Goal: Task Accomplishment & Management: Manage account settings

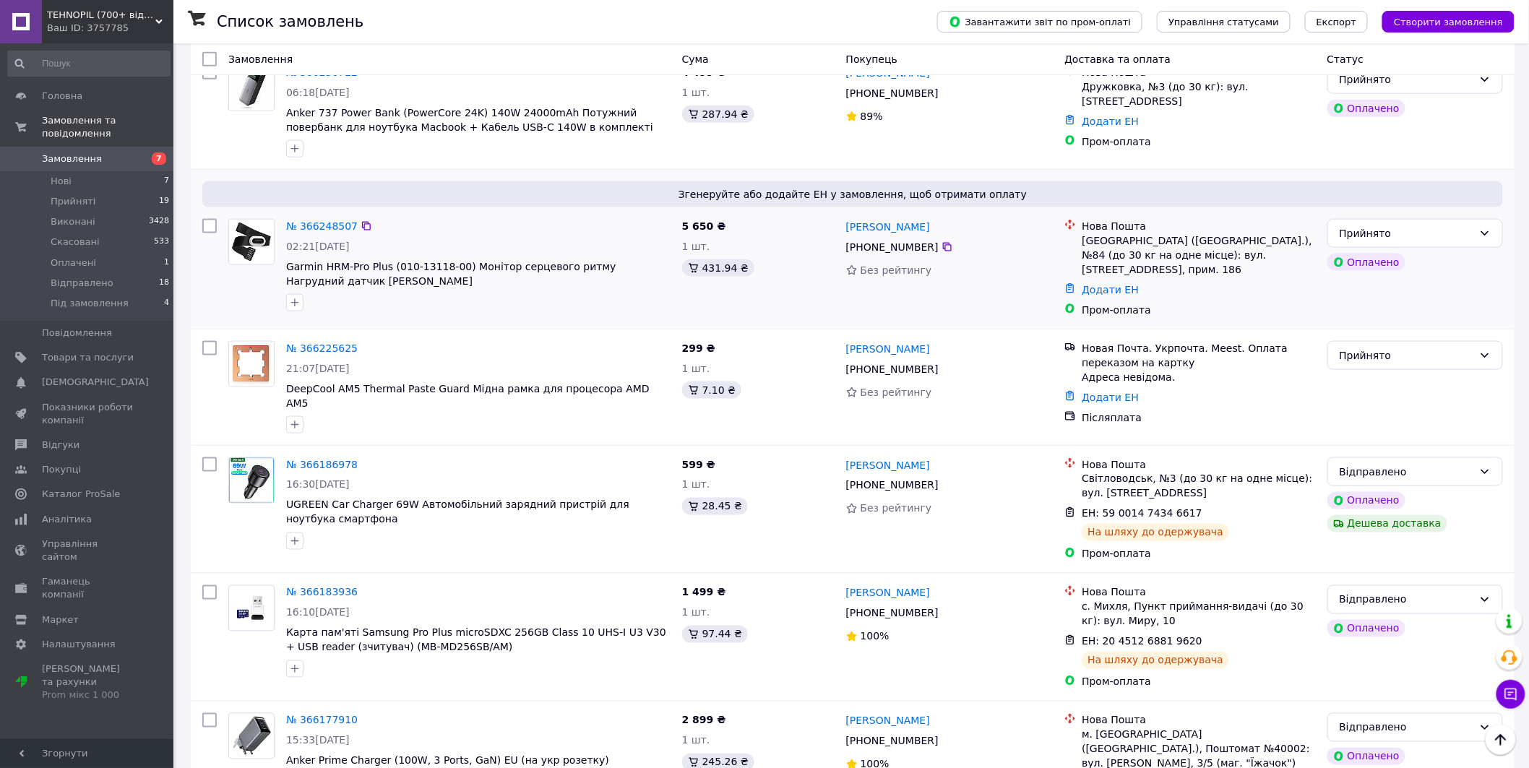
scroll to position [535, 0]
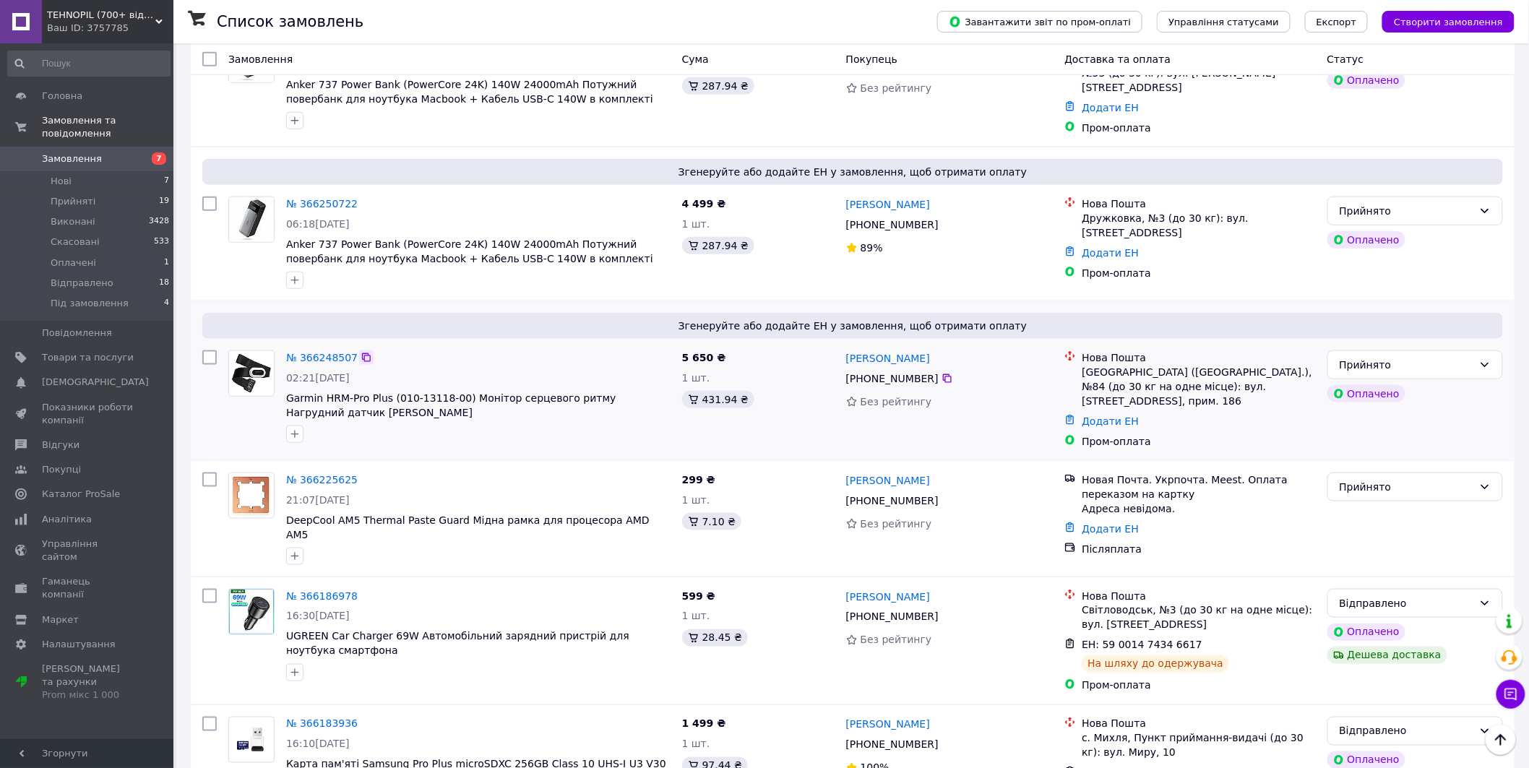
click at [362, 353] on icon at bounding box center [366, 357] width 9 height 9
copy span "Garmin HRM-Pro Plus (010-13118-00)"
drag, startPoint x: 282, startPoint y: 395, endPoint x: 460, endPoint y: 387, distance: 178.7
click at [460, 388] on div "№ 366248507 02:21, 12.10.2025 Garmin HRM-Pro Plus (010-13118-00) Монітор серцев…" at bounding box center [478, 397] width 396 height 104
copy link "лизавета Сень"
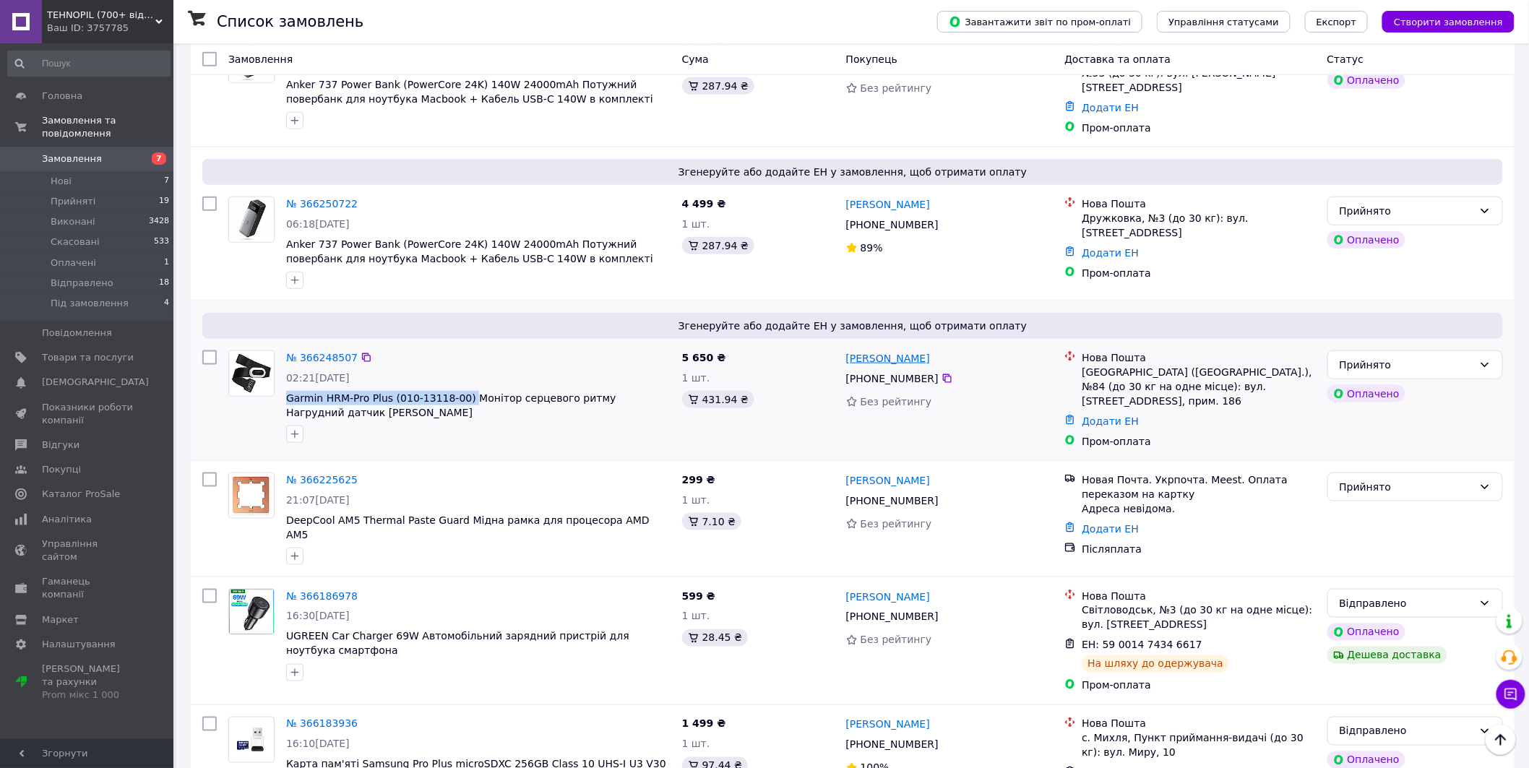
copy link "[PERSON_NAME]"
drag, startPoint x: 900, startPoint y: 349, endPoint x: 846, endPoint y: 358, distance: 54.3
click at [846, 358] on div "[PERSON_NAME]" at bounding box center [950, 358] width 210 height 18
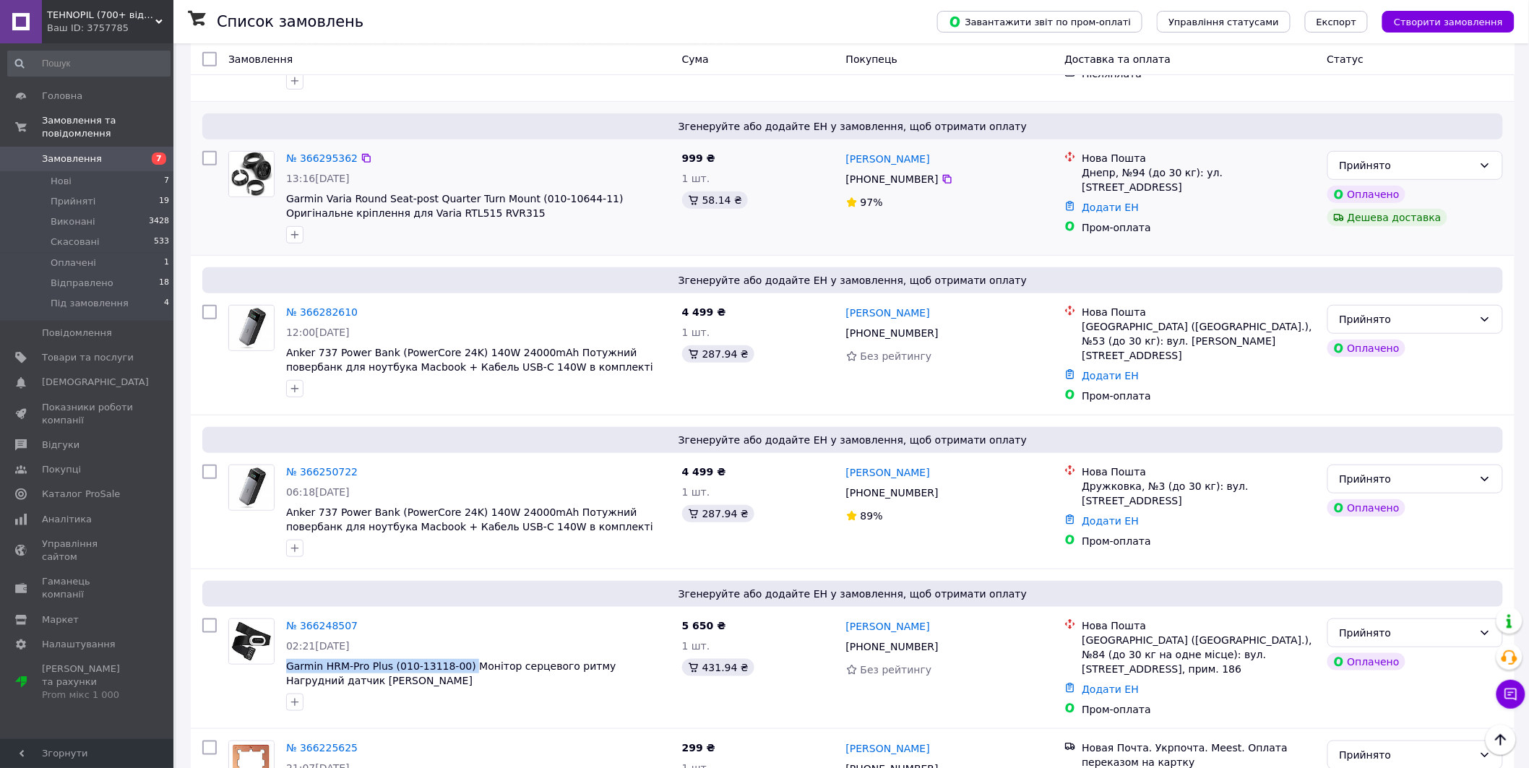
scroll to position [134, 0]
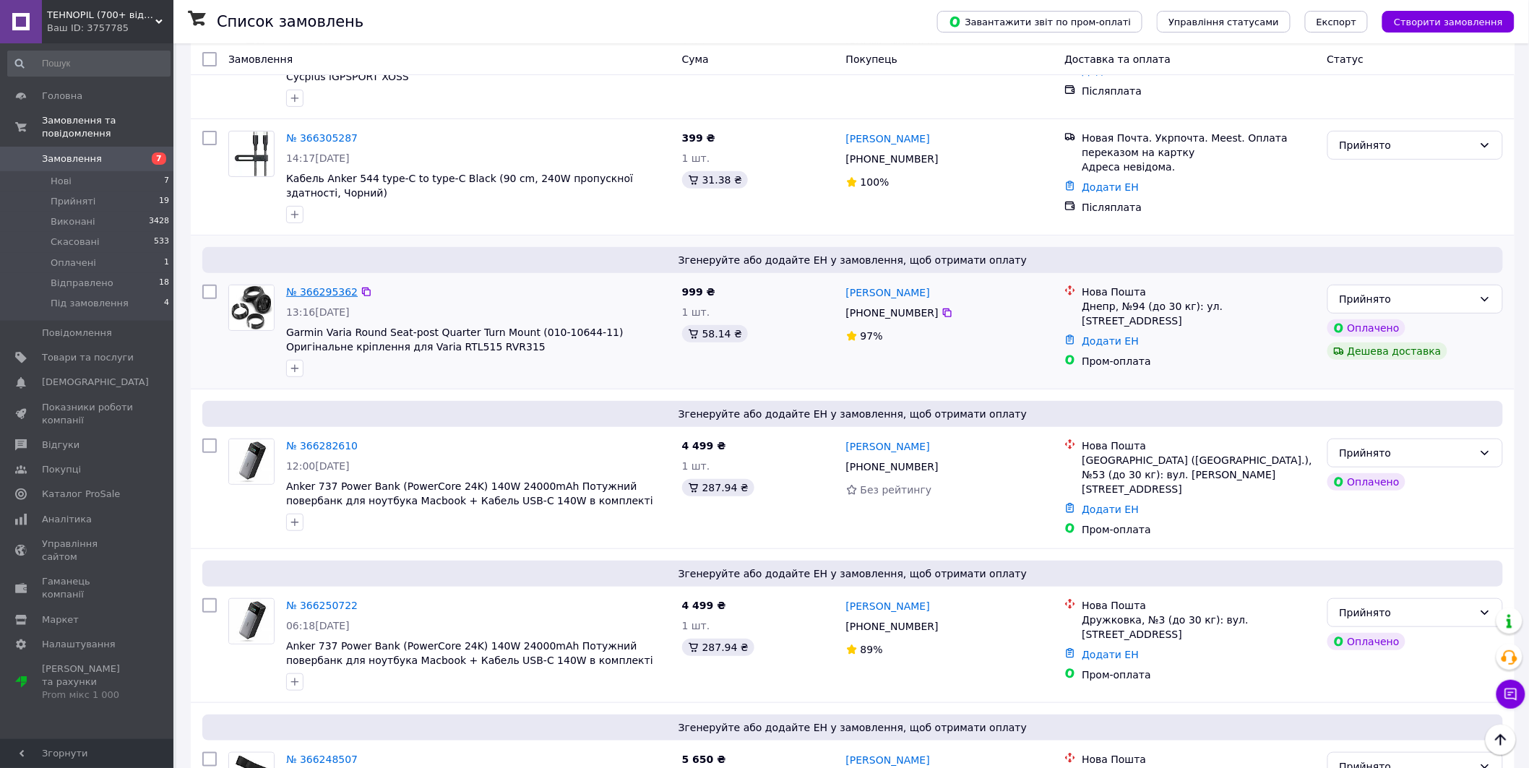
click at [334, 292] on link "№ 366295362" at bounding box center [322, 292] width 72 height 12
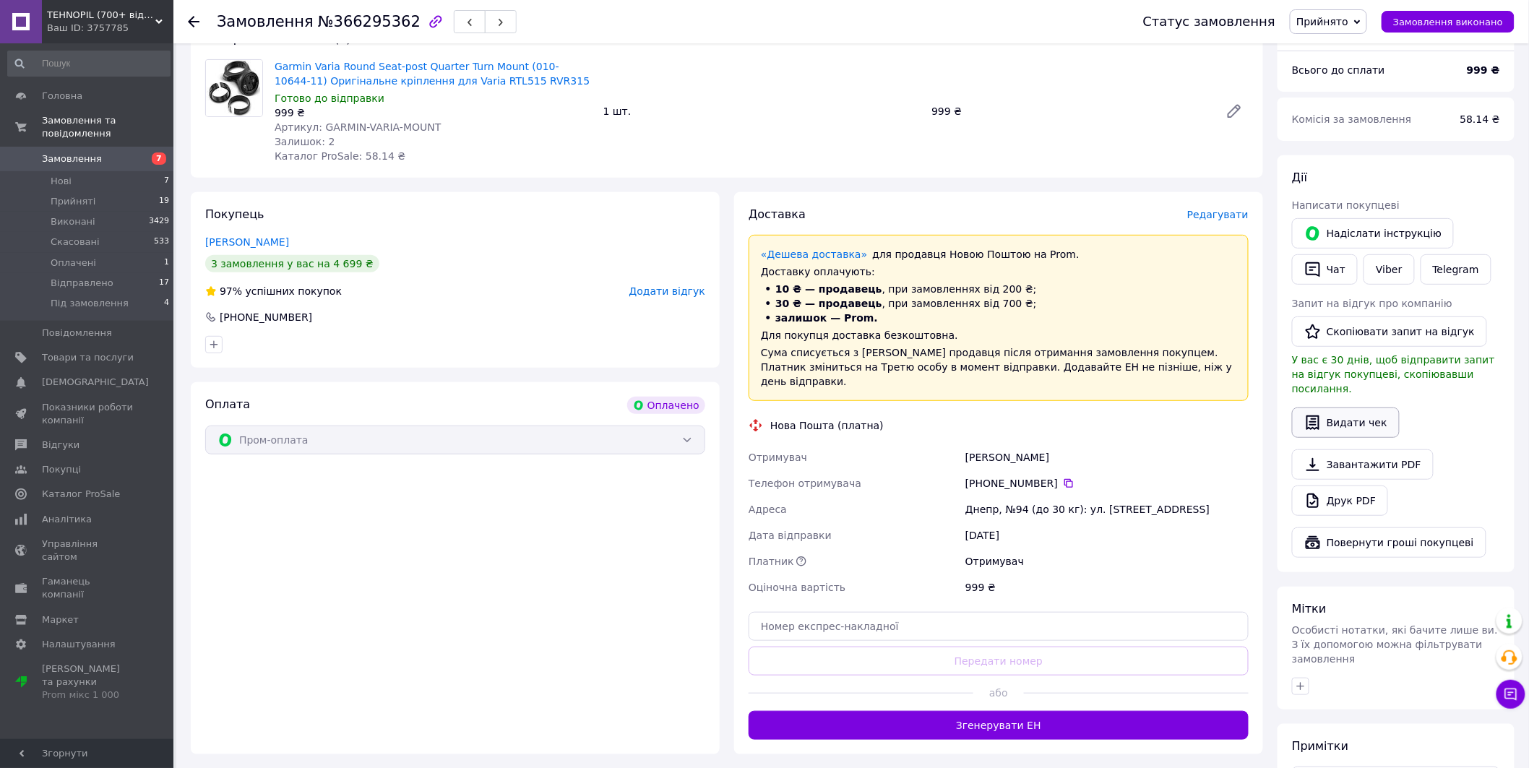
scroll to position [267, 0]
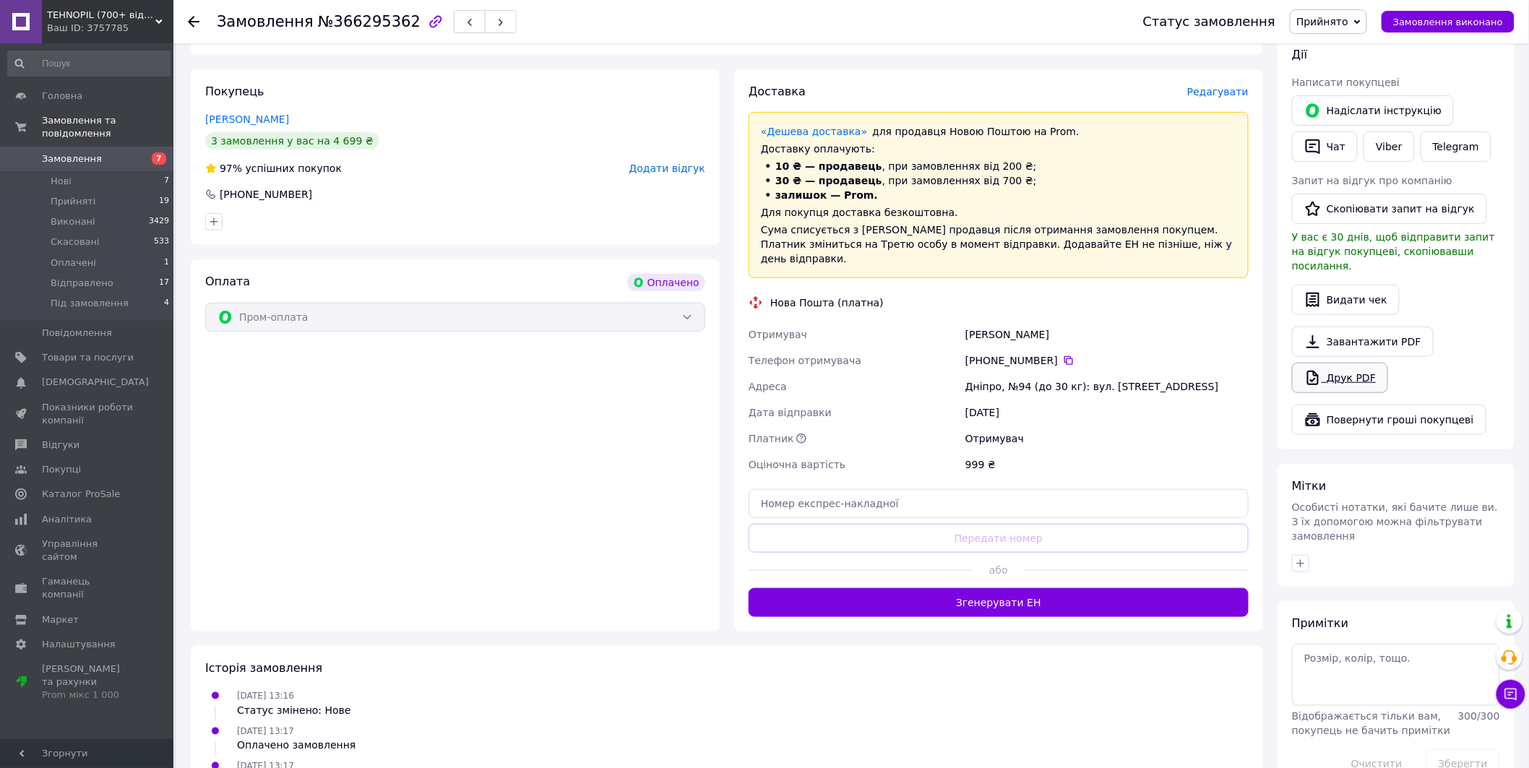
click at [1343, 363] on link "Друк PDF" at bounding box center [1340, 378] width 96 height 30
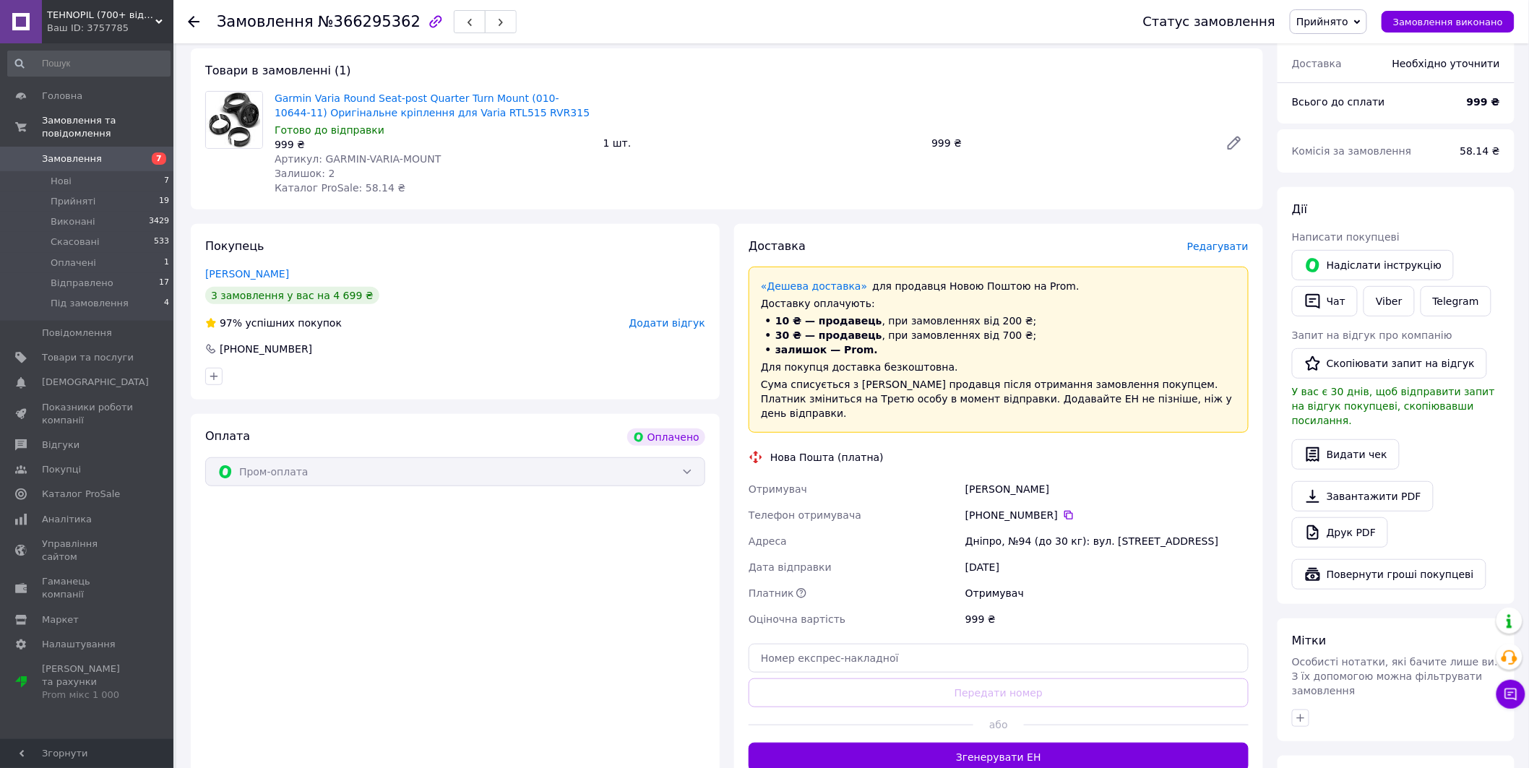
scroll to position [0, 0]
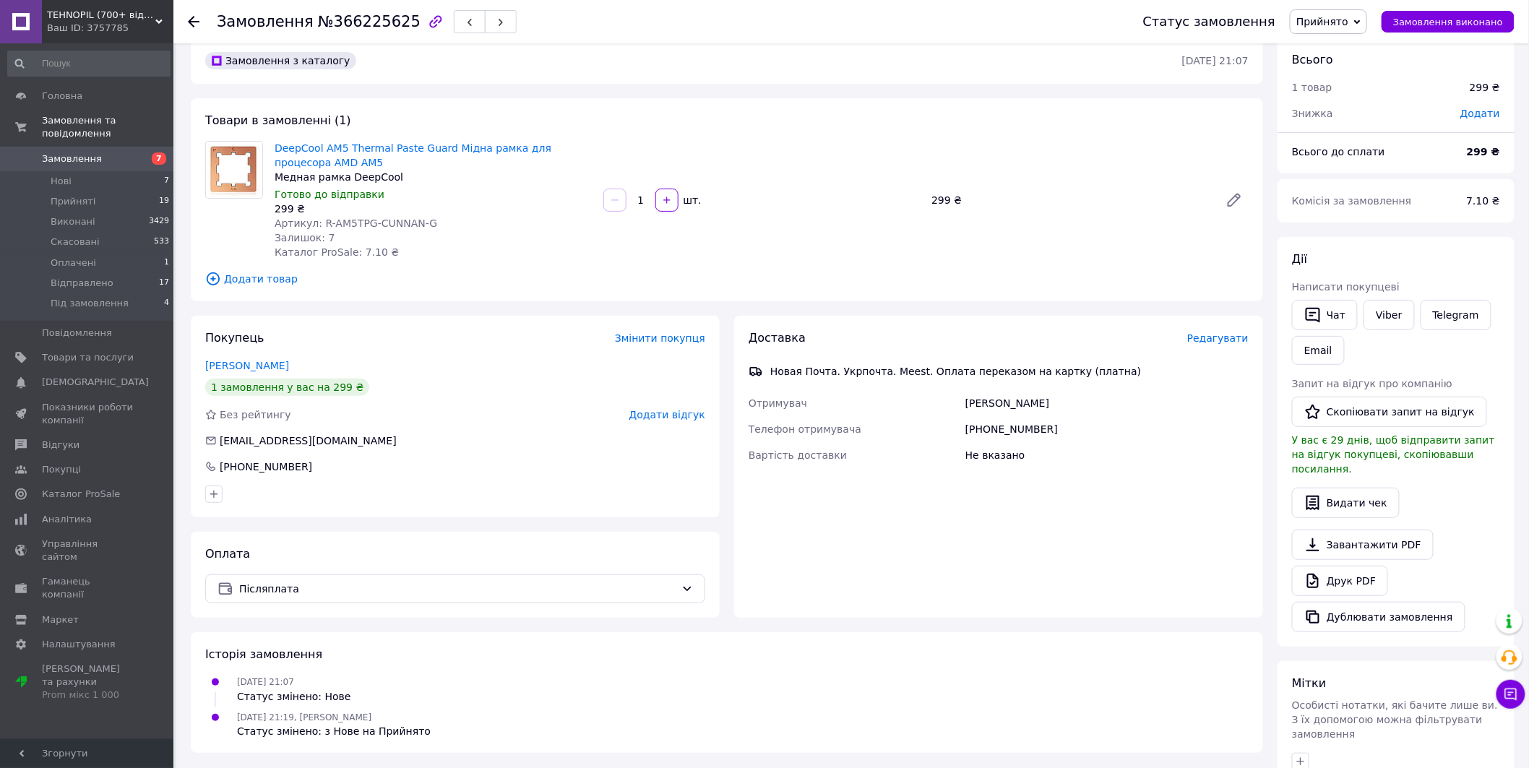
scroll to position [134, 0]
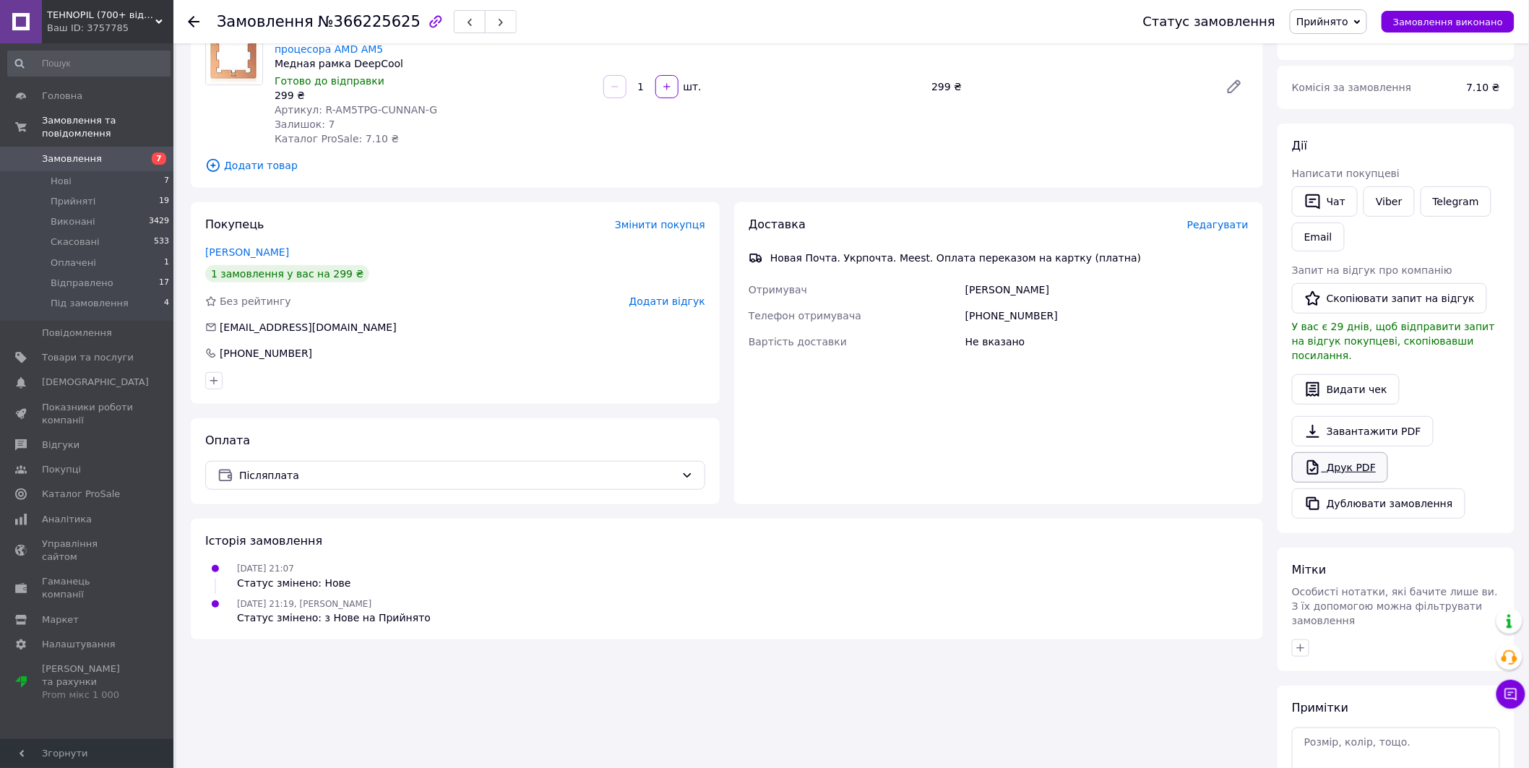
click at [1339, 457] on link "Друк PDF" at bounding box center [1340, 467] width 96 height 30
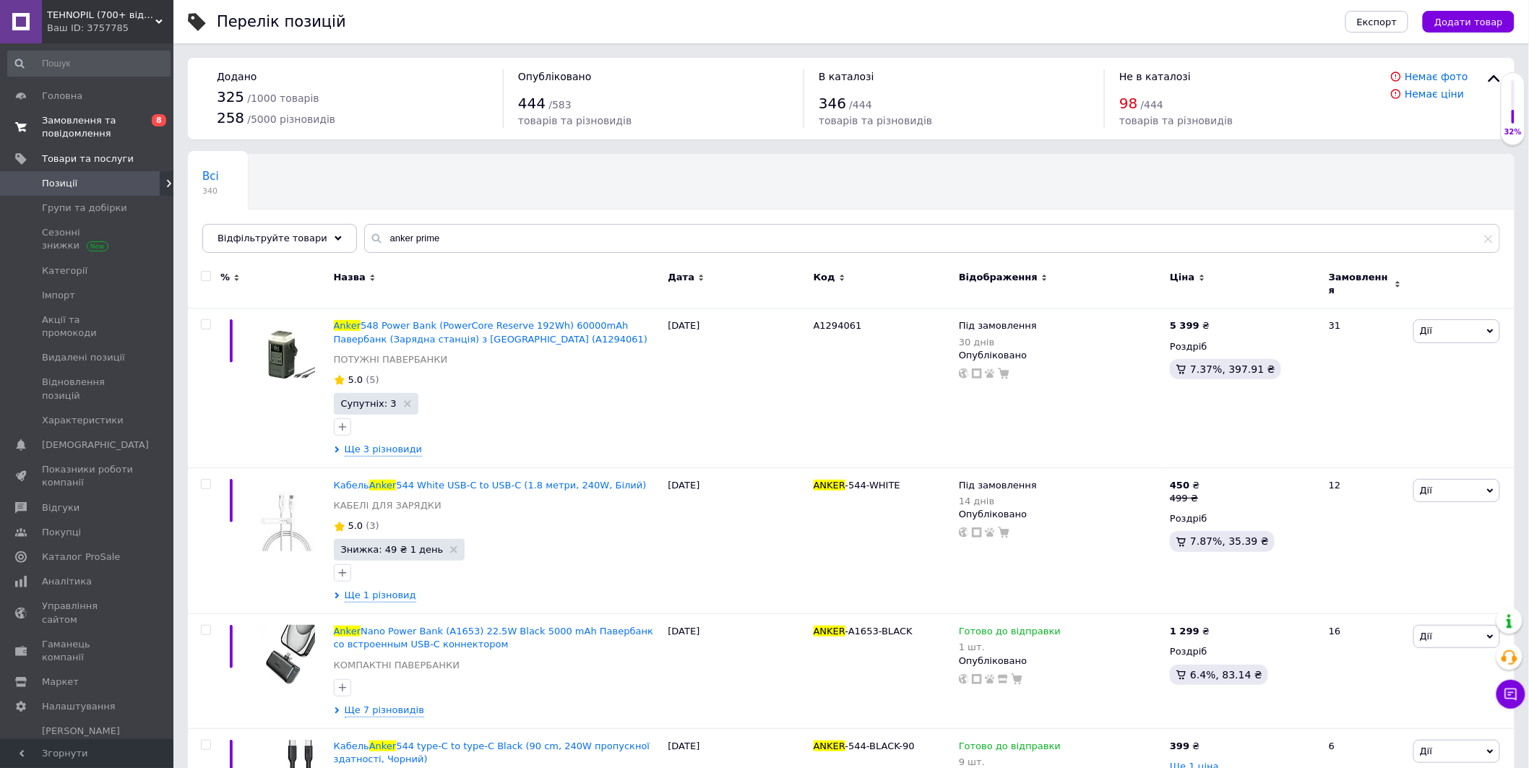
click at [102, 132] on span "Замовлення та повідомлення" at bounding box center [88, 127] width 92 height 26
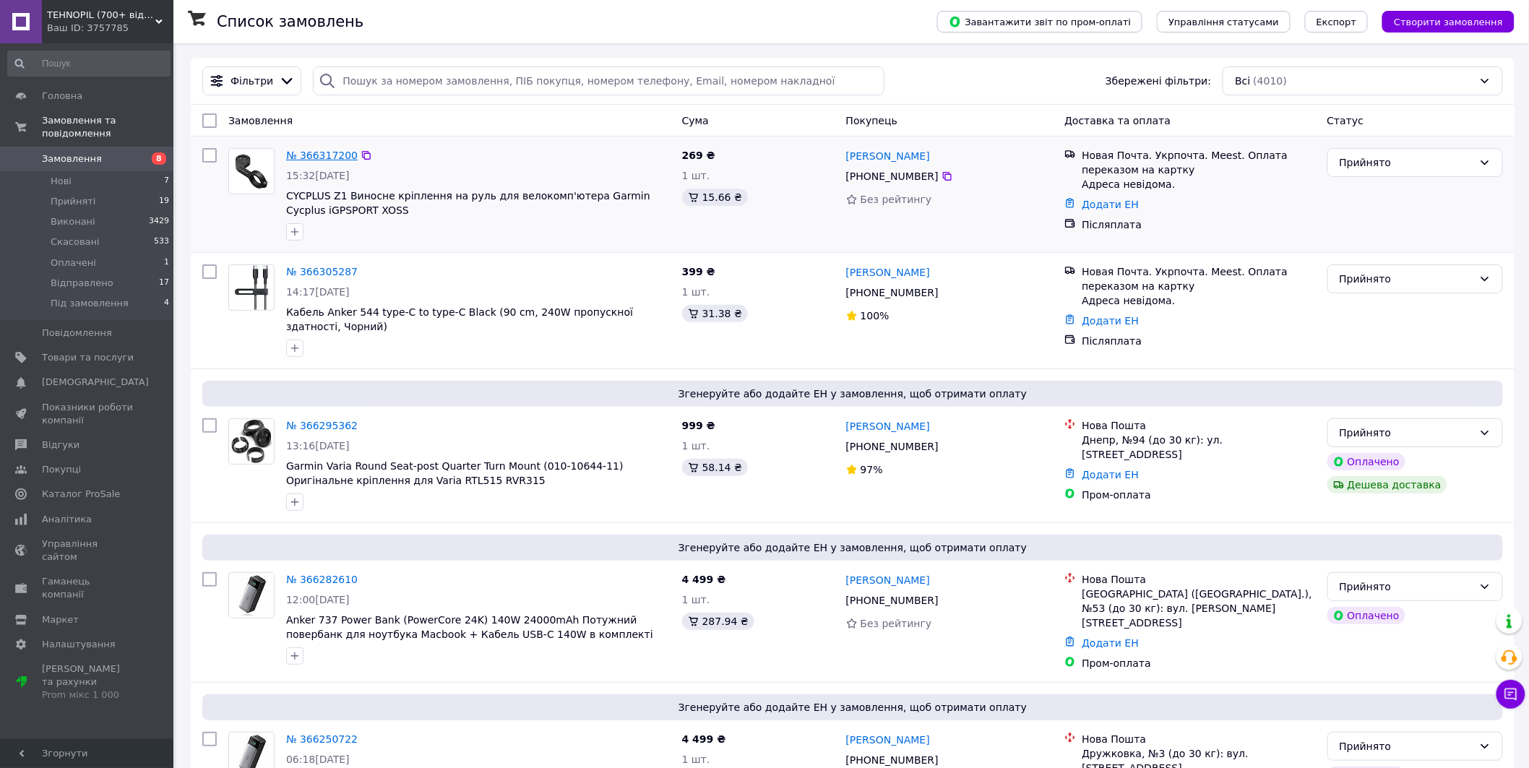
click at [337, 155] on link "№ 366317200" at bounding box center [322, 156] width 72 height 12
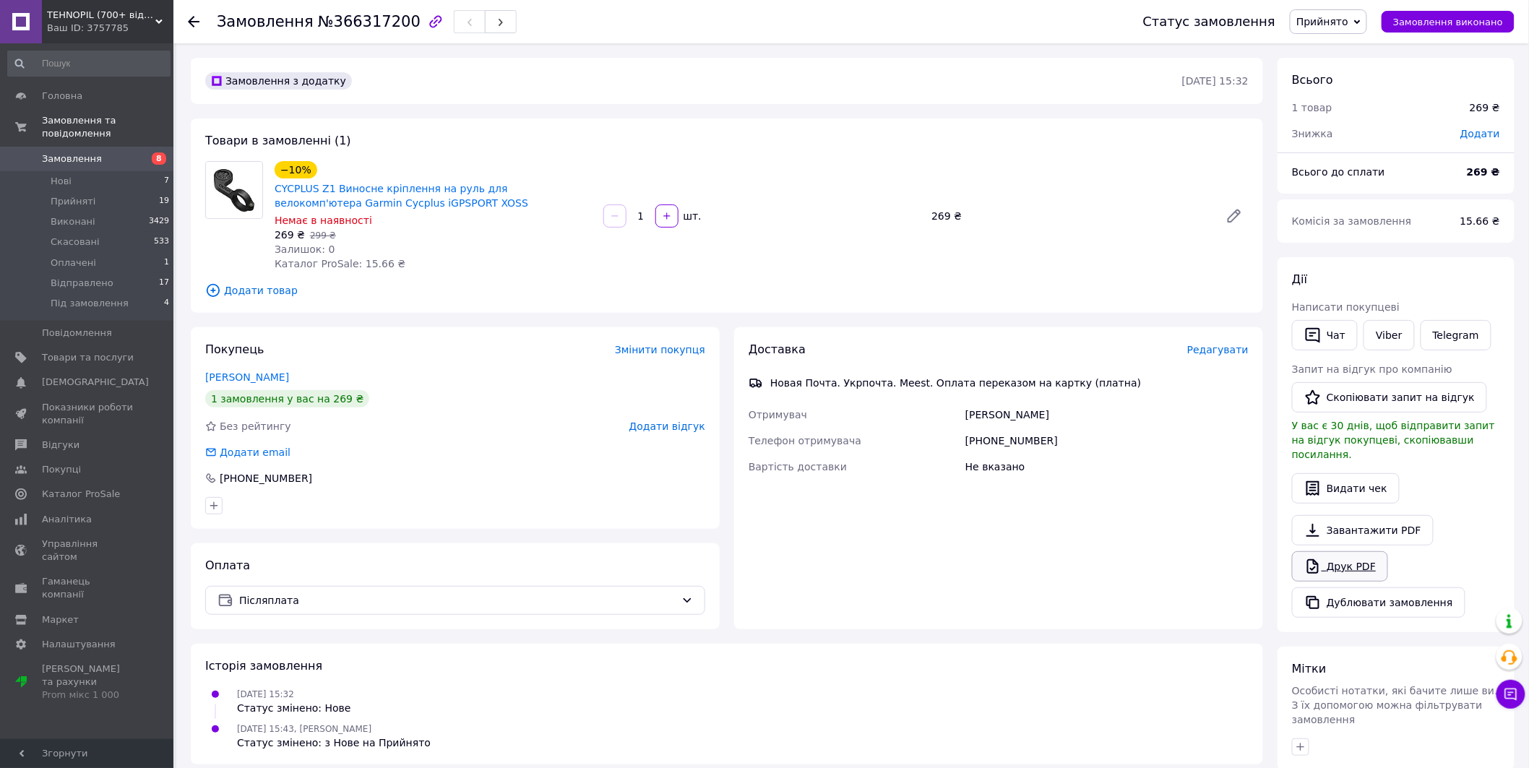
click at [1339, 551] on link "Друк PDF" at bounding box center [1340, 566] width 96 height 30
